Goal: Task Accomplishment & Management: Complete application form

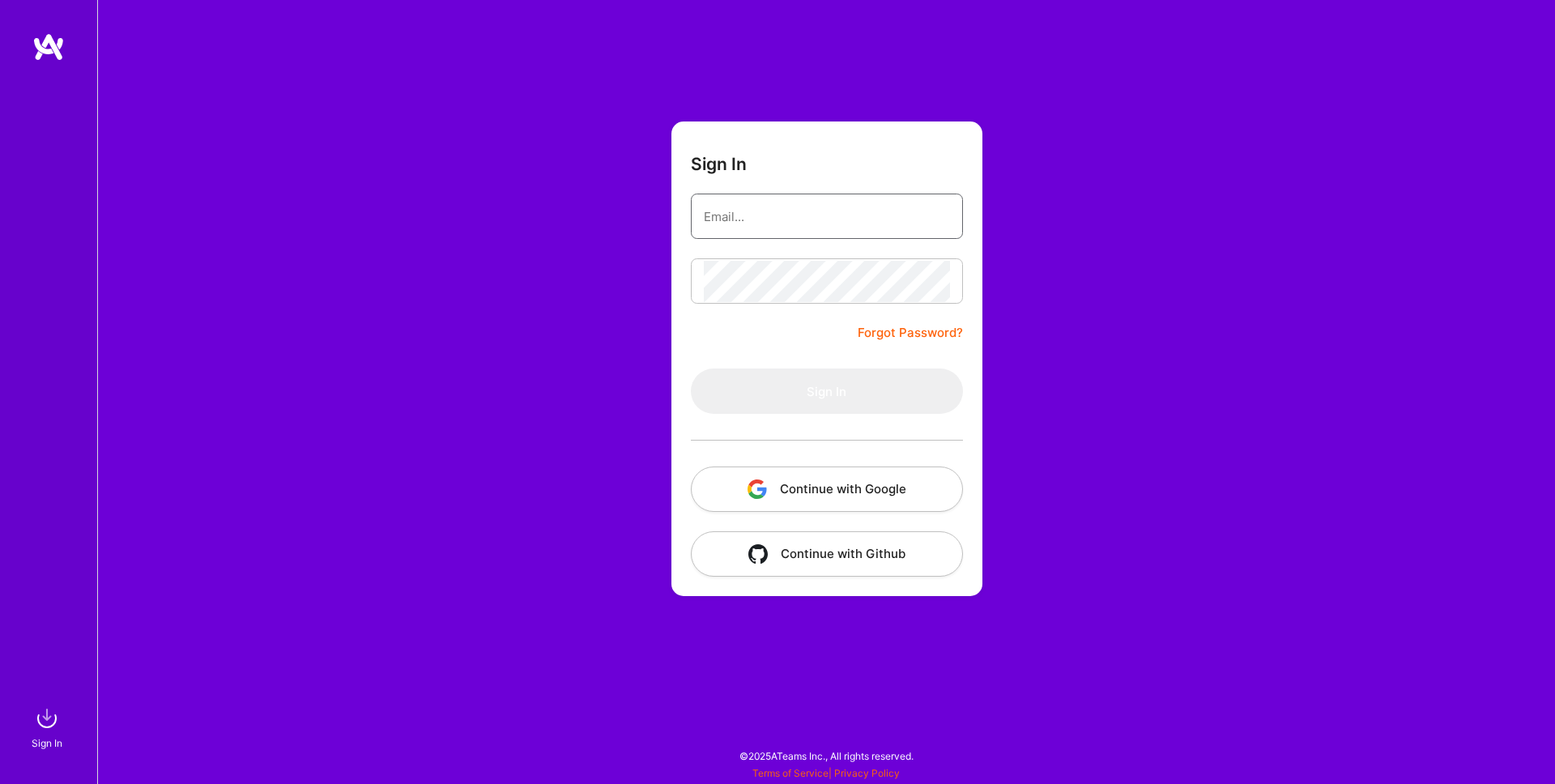
type input "[EMAIL_ADDRESS][DOMAIN_NAME]"
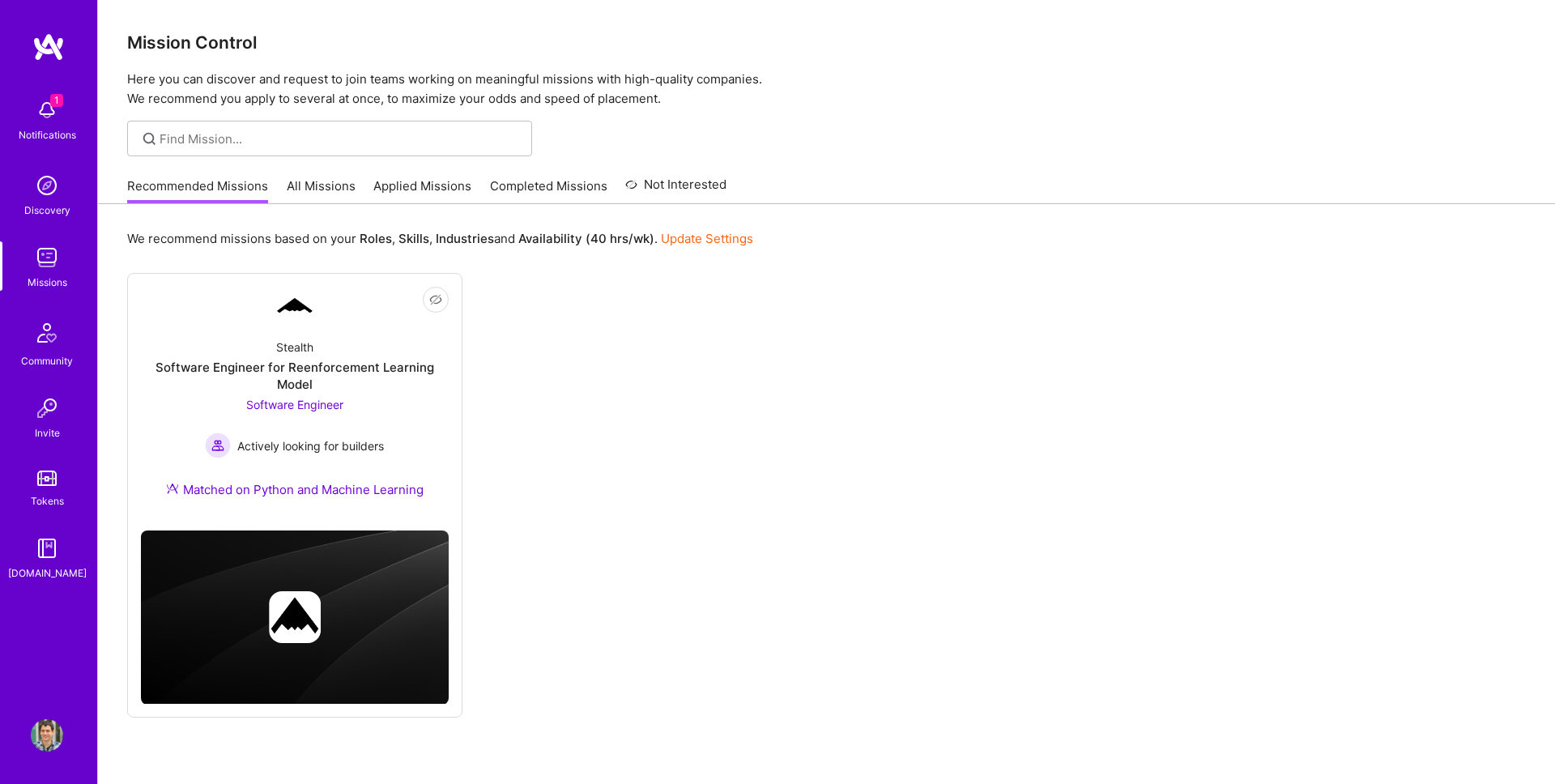
click at [57, 111] on img at bounding box center [48, 111] width 33 height 33
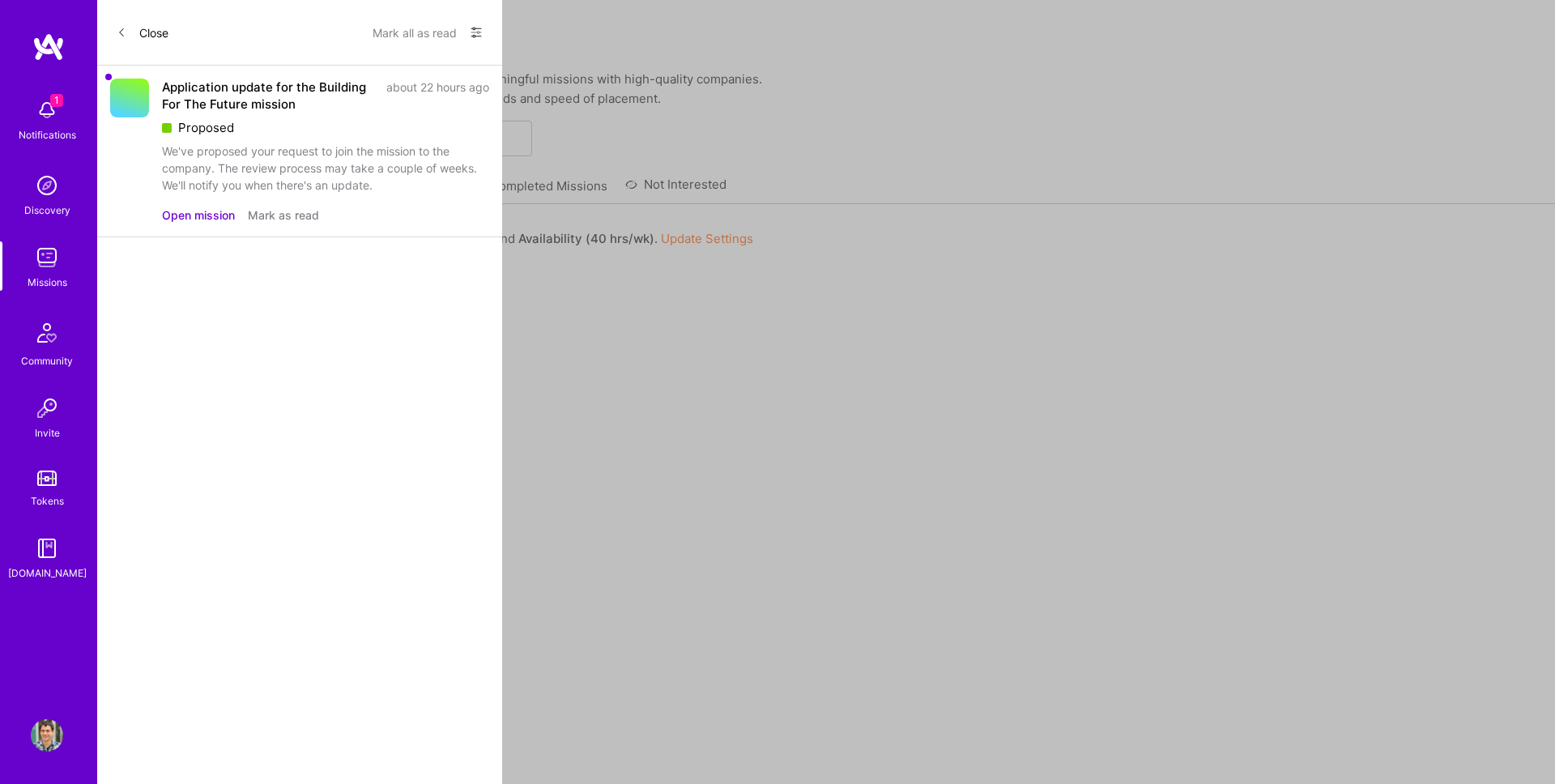
click at [225, 221] on button "Open mission" at bounding box center [198, 215] width 73 height 17
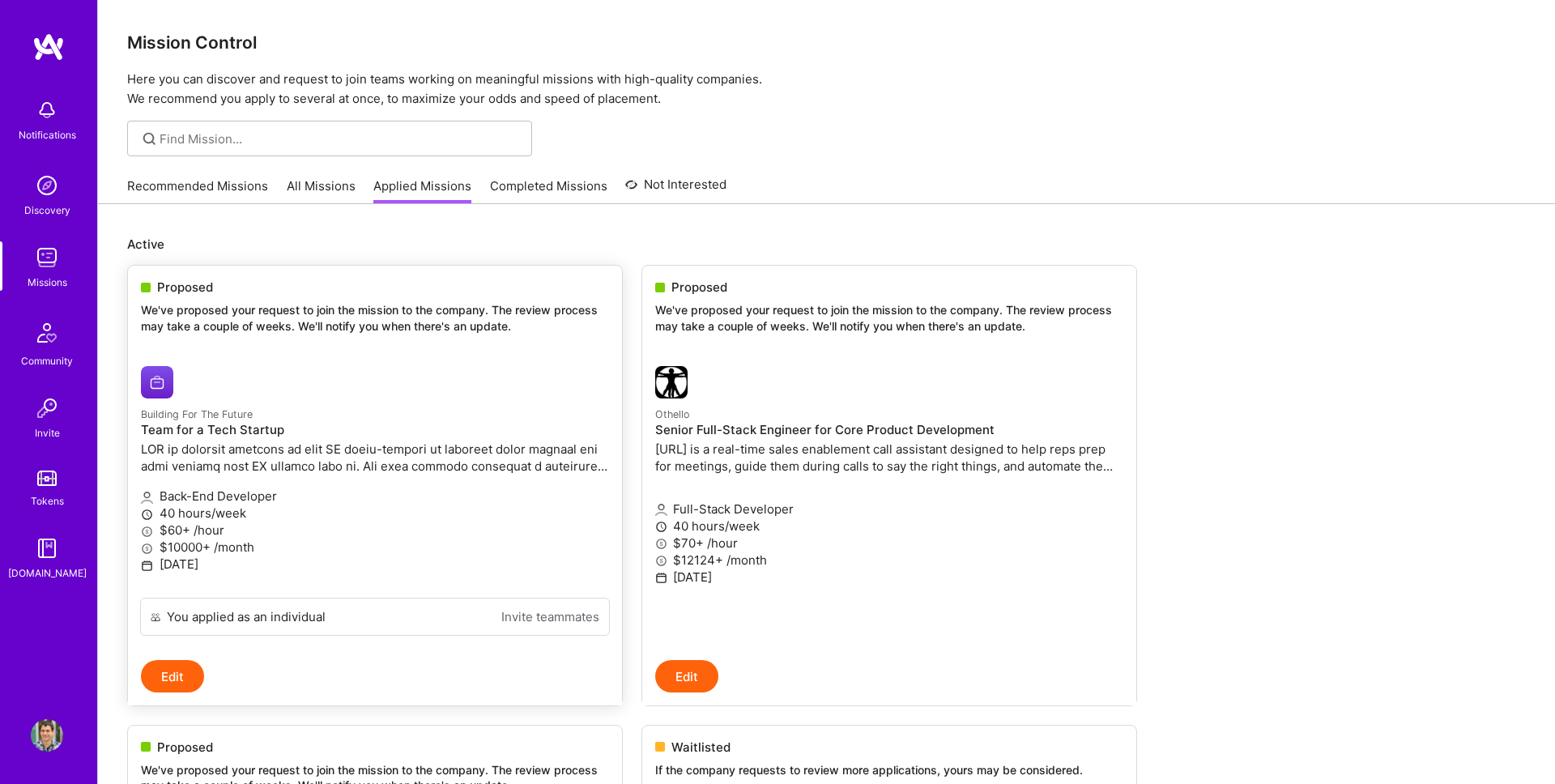
click at [250, 387] on div at bounding box center [297, 383] width 312 height 33
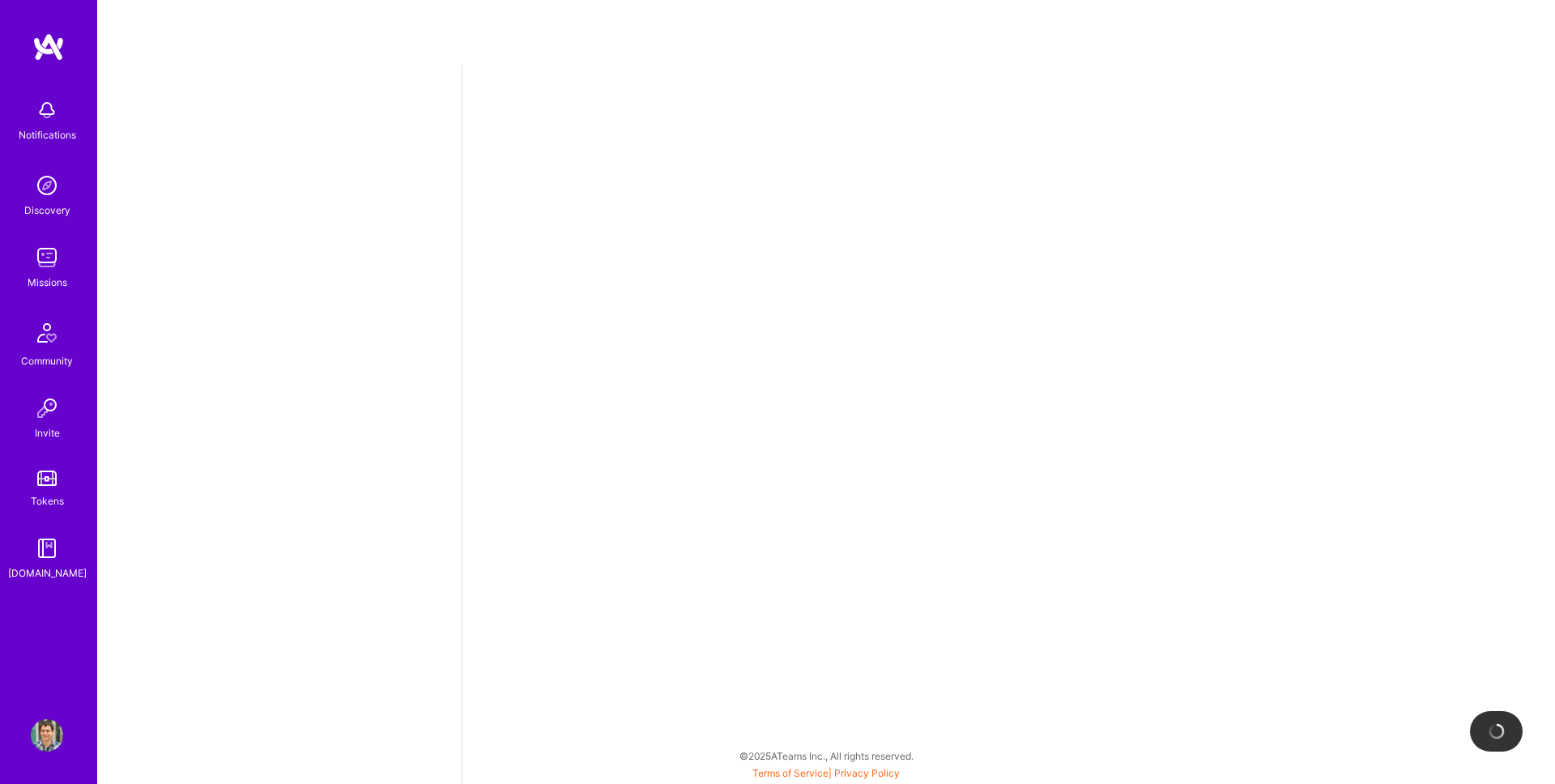
select select "AD"
